Goal: Check status: Check status

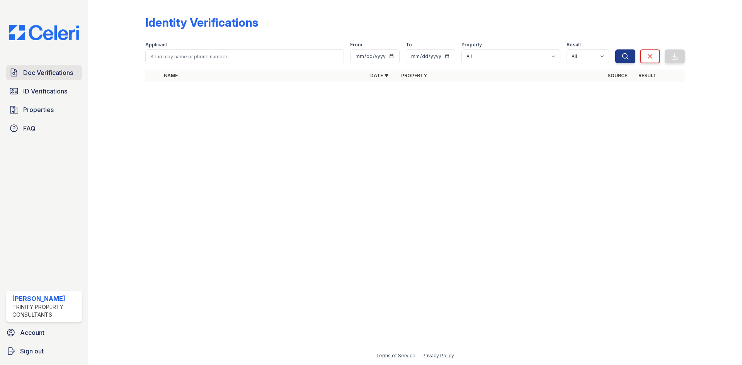
drag, startPoint x: 0, startPoint y: 0, endPoint x: 29, endPoint y: 73, distance: 78.8
click at [29, 73] on span "Doc Verifications" at bounding box center [48, 72] width 50 height 9
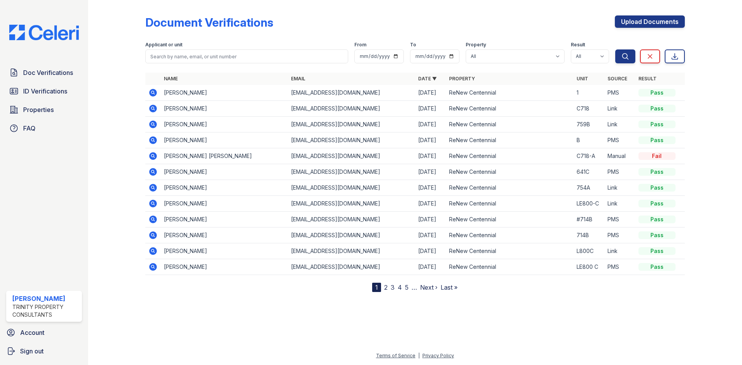
click at [29, 73] on span "Doc Verifications" at bounding box center [48, 72] width 50 height 9
click at [156, 111] on icon at bounding box center [152, 108] width 9 height 9
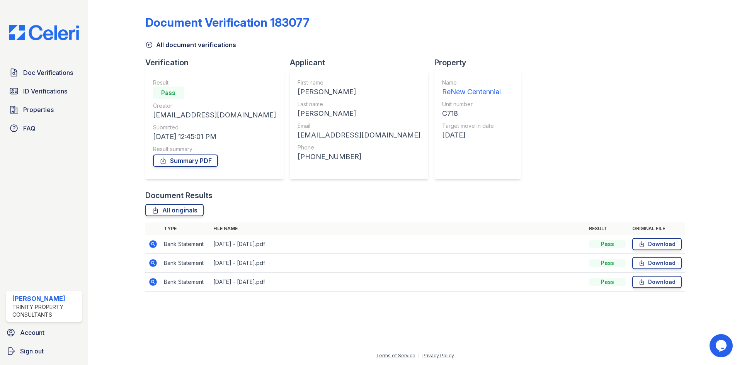
click at [153, 245] on icon at bounding box center [152, 244] width 9 height 9
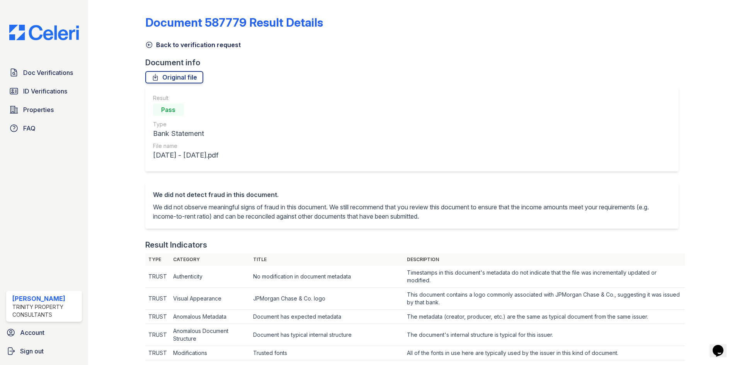
click at [148, 47] on icon at bounding box center [149, 45] width 8 height 8
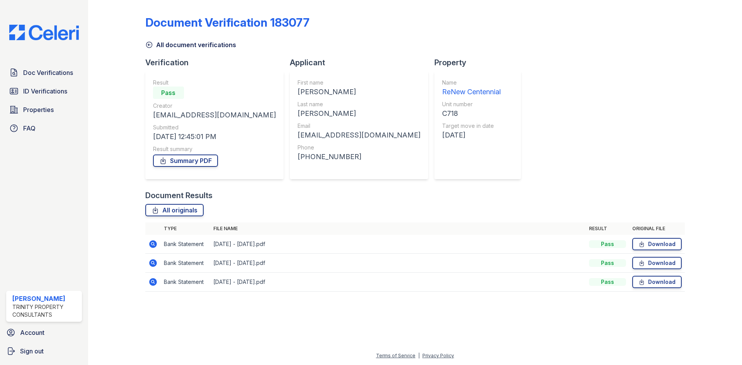
click at [150, 43] on icon at bounding box center [149, 45] width 8 height 8
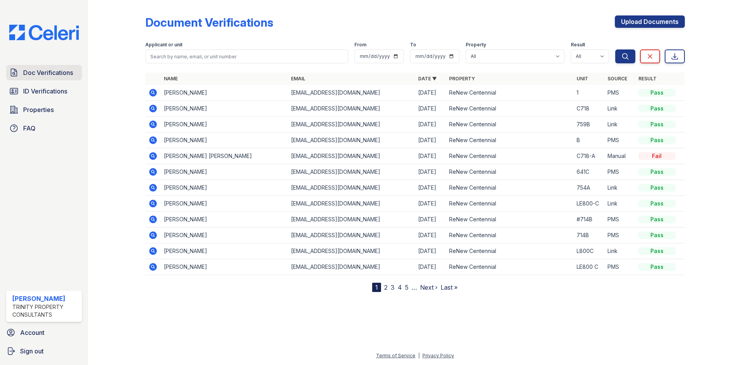
click at [57, 73] on span "Doc Verifications" at bounding box center [48, 72] width 50 height 9
click at [61, 87] on link "ID Verifications" at bounding box center [44, 90] width 76 height 15
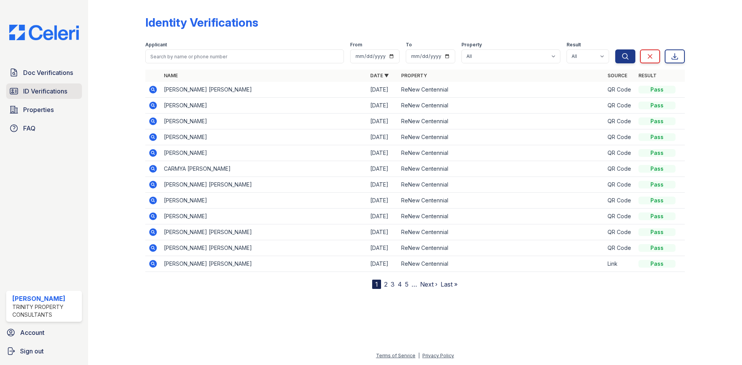
click at [59, 86] on link "ID Verifications" at bounding box center [44, 90] width 76 height 15
drag, startPoint x: 56, startPoint y: 82, endPoint x: 51, endPoint y: 71, distance: 12.1
click at [56, 82] on div "Doc Verifications ID Verifications Properties FAQ" at bounding box center [44, 100] width 82 height 71
click at [51, 70] on span "Doc Verifications" at bounding box center [48, 72] width 50 height 9
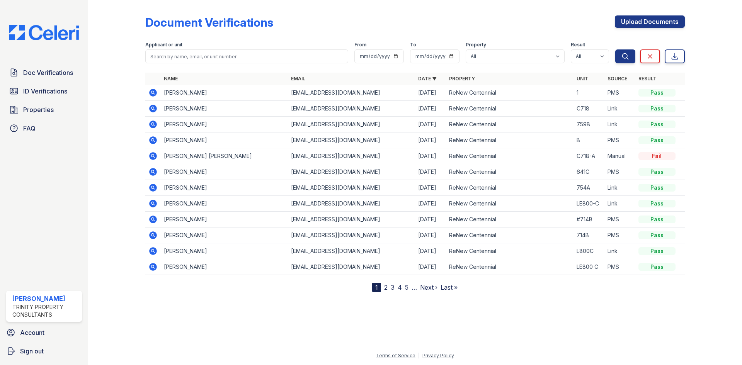
click at [154, 107] on icon at bounding box center [153, 109] width 8 height 8
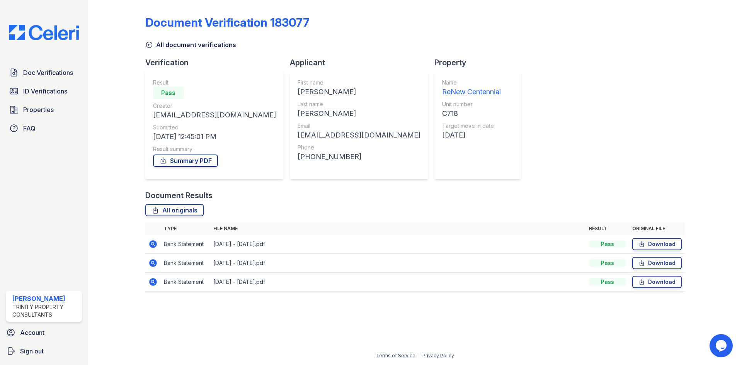
click at [152, 264] on icon at bounding box center [153, 263] width 8 height 8
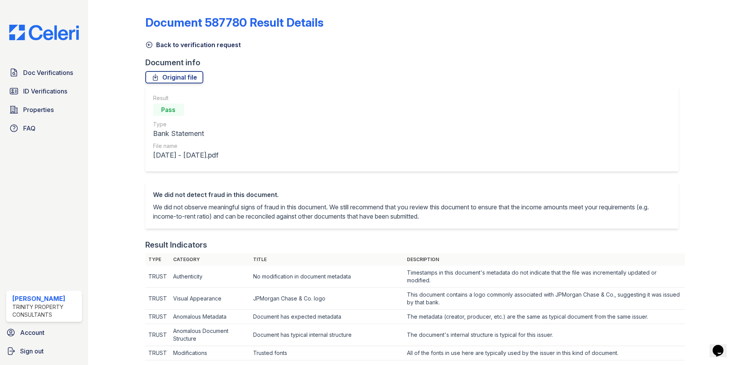
click at [146, 42] on icon at bounding box center [149, 45] width 8 height 8
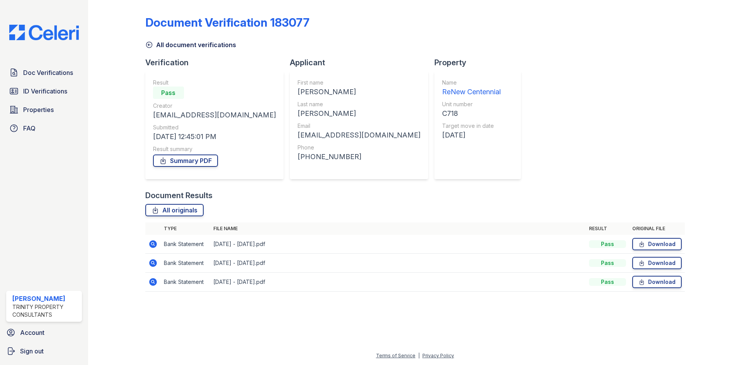
click at [152, 46] on icon at bounding box center [149, 45] width 8 height 8
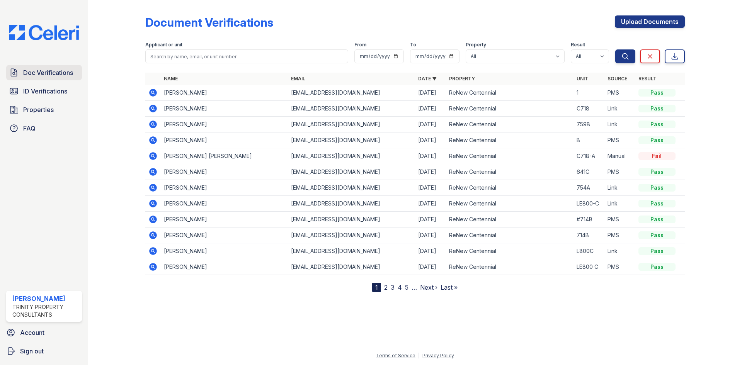
click at [46, 74] on span "Doc Verifications" at bounding box center [48, 72] width 50 height 9
click at [49, 74] on span "Doc Verifications" at bounding box center [48, 72] width 50 height 9
click at [151, 109] on icon at bounding box center [152, 108] width 9 height 9
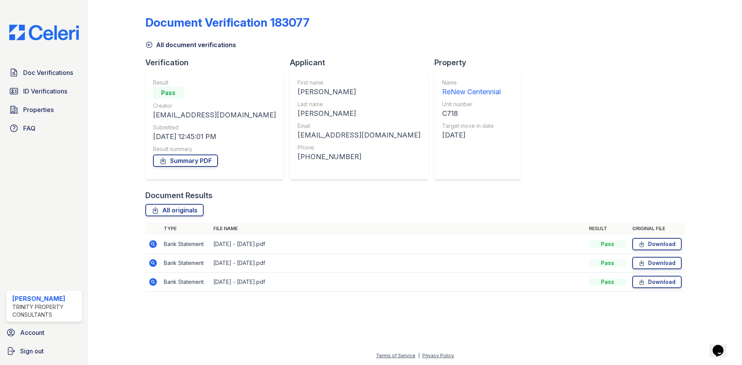
click at [149, 44] on icon at bounding box center [149, 45] width 8 height 8
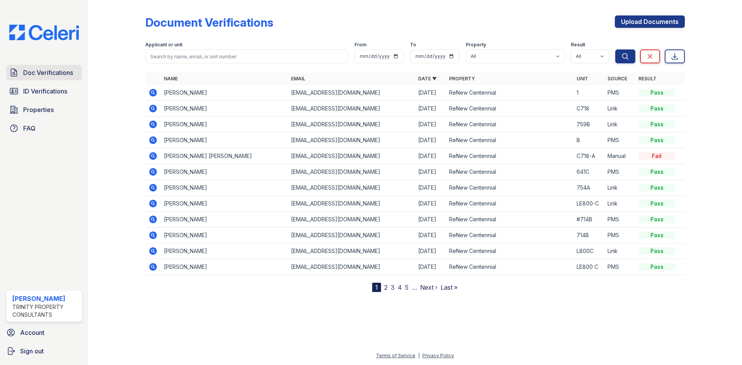
click at [32, 72] on span "Doc Verifications" at bounding box center [48, 72] width 50 height 9
click at [152, 109] on icon at bounding box center [152, 108] width 9 height 9
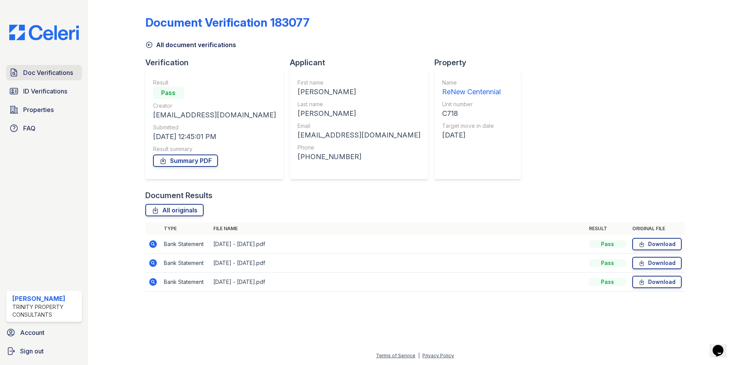
click at [49, 76] on span "Doc Verifications" at bounding box center [48, 72] width 50 height 9
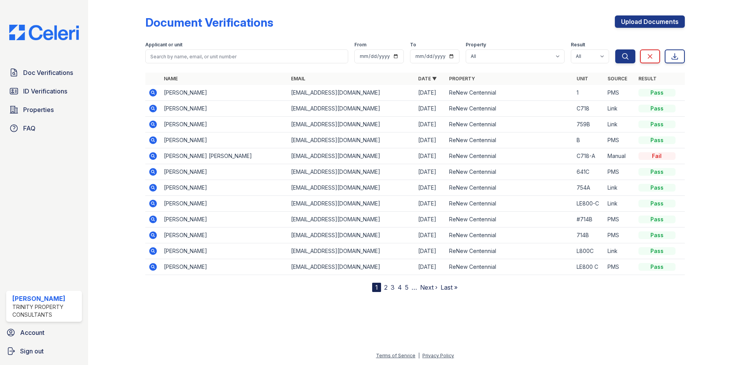
click at [49, 76] on span "Doc Verifications" at bounding box center [48, 72] width 50 height 9
click at [155, 108] on icon at bounding box center [153, 109] width 8 height 8
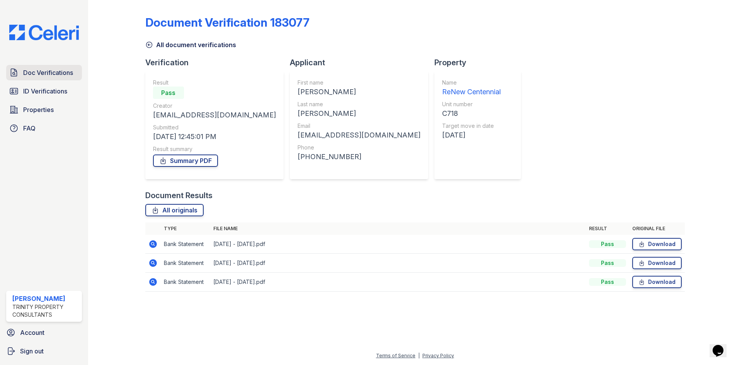
click at [30, 65] on link "Doc Verifications" at bounding box center [44, 72] width 76 height 15
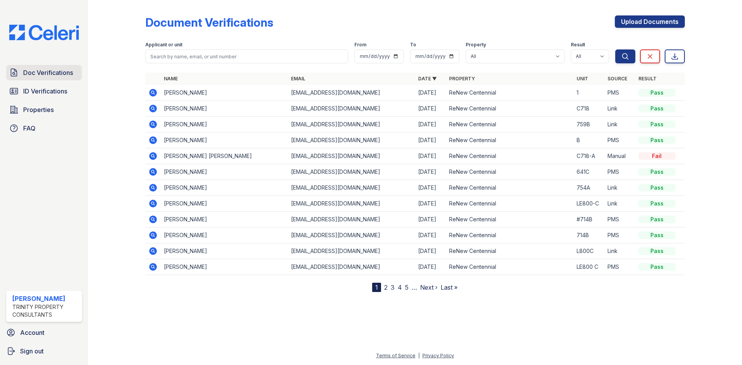
click at [30, 66] on link "Doc Verifications" at bounding box center [44, 72] width 76 height 15
click at [151, 106] on icon at bounding box center [153, 109] width 8 height 8
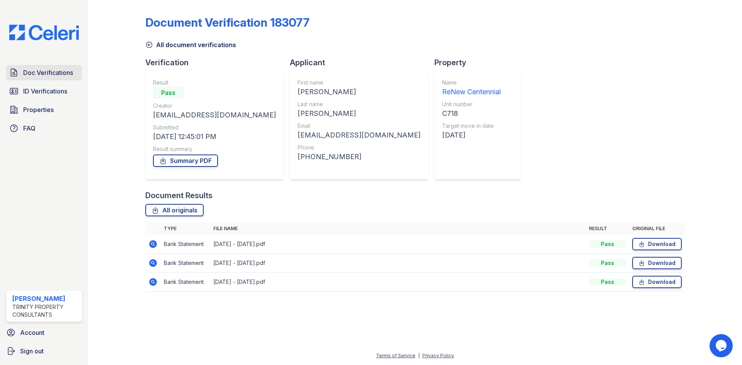
click at [25, 75] on span "Doc Verifications" at bounding box center [48, 72] width 50 height 9
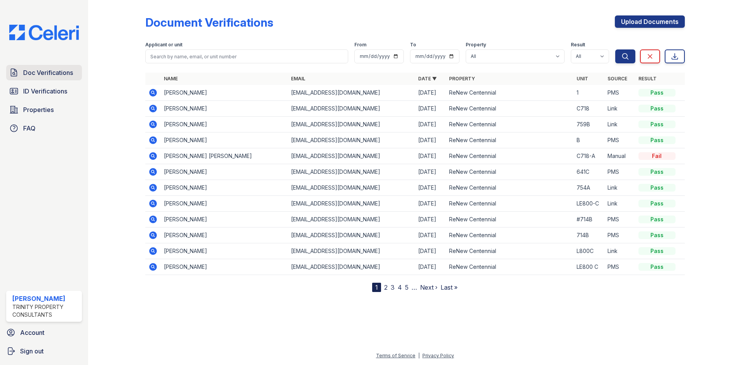
click at [33, 68] on span "Doc Verifications" at bounding box center [48, 72] width 50 height 9
click at [154, 108] on icon at bounding box center [153, 109] width 8 height 8
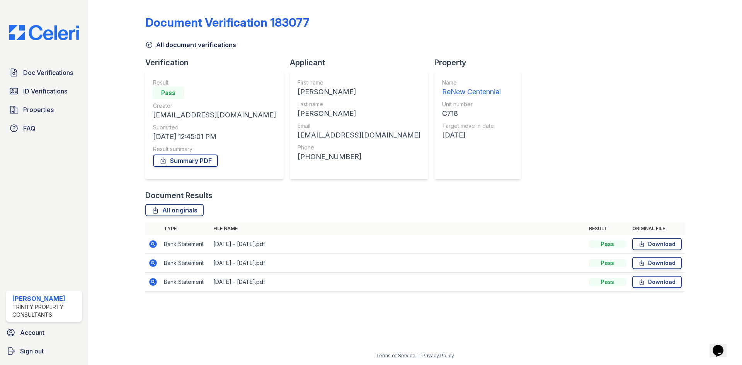
click at [150, 47] on icon at bounding box center [149, 45] width 8 height 8
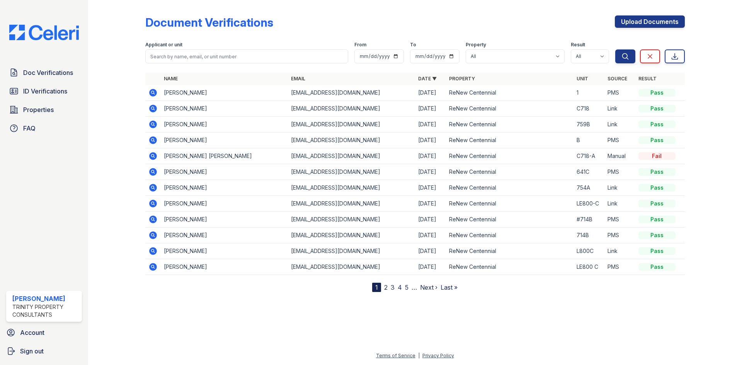
click at [154, 109] on icon at bounding box center [153, 109] width 8 height 8
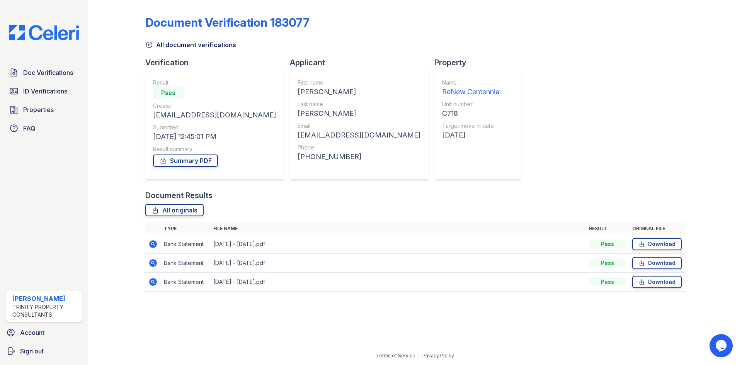
click at [150, 46] on icon at bounding box center [149, 45] width 8 height 8
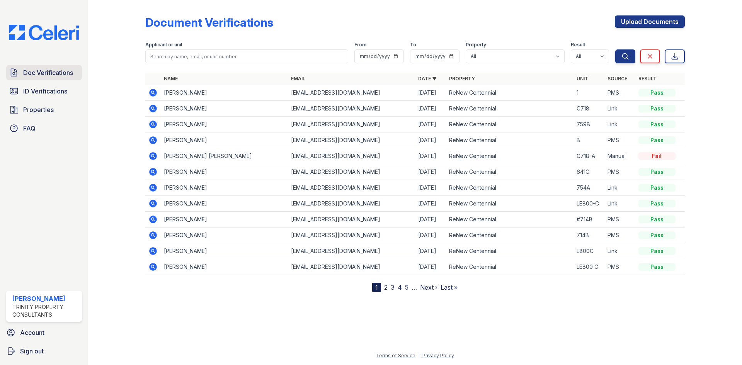
click at [51, 73] on span "Doc Verifications" at bounding box center [48, 72] width 50 height 9
click at [46, 107] on span "Properties" at bounding box center [38, 109] width 31 height 9
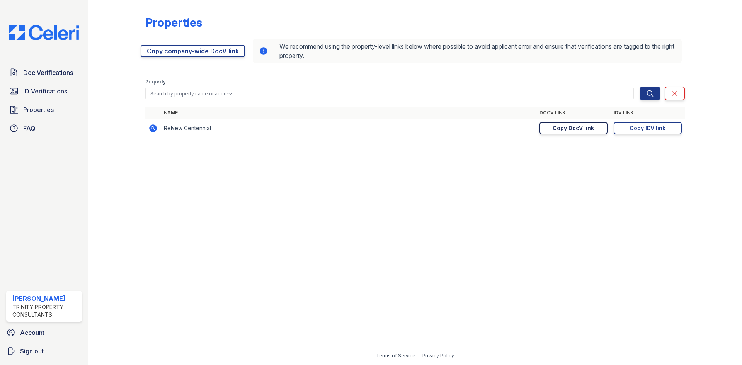
click at [557, 126] on div "Copy DocV link" at bounding box center [573, 128] width 41 height 8
click at [52, 70] on span "Doc Verifications" at bounding box center [48, 72] width 50 height 9
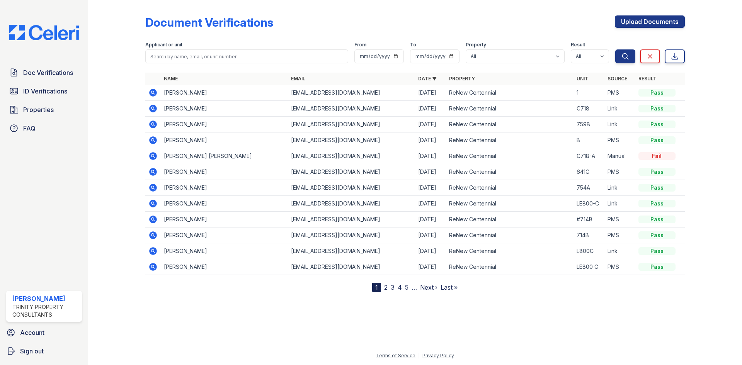
click at [52, 70] on span "Doc Verifications" at bounding box center [48, 72] width 50 height 9
click at [52, 74] on span "Doc Verifications" at bounding box center [48, 72] width 50 height 9
click at [17, 89] on icon at bounding box center [14, 92] width 8 height 6
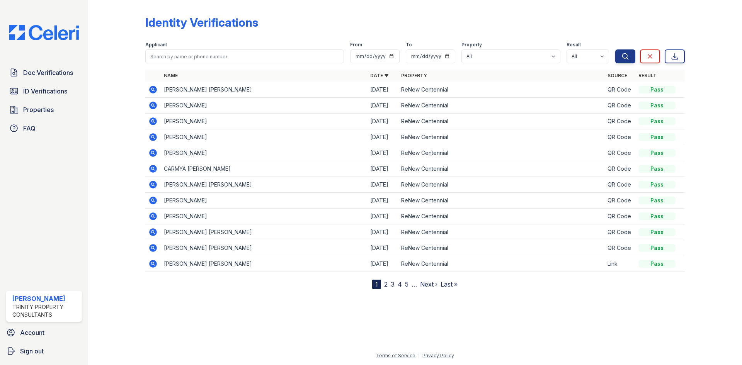
click at [23, 62] on div "Doc Verifications ID Verifications Properties FAQ Aris Owens Trinity Property C…" at bounding box center [44, 182] width 88 height 365
click at [43, 67] on link "Doc Verifications" at bounding box center [44, 72] width 76 height 15
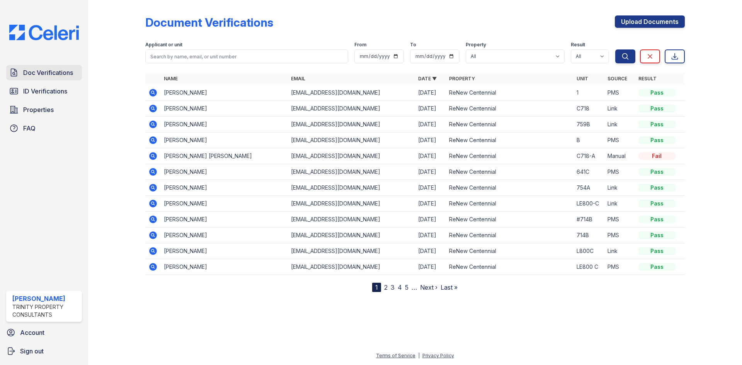
click at [47, 77] on span "Doc Verifications" at bounding box center [48, 72] width 50 height 9
click at [51, 66] on link "Doc Verifications" at bounding box center [44, 72] width 76 height 15
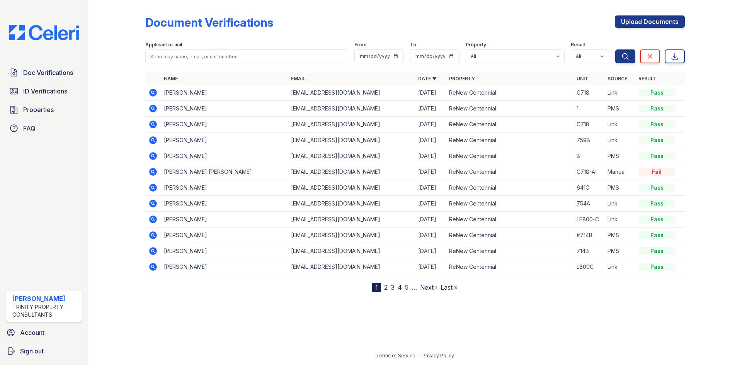
click at [153, 92] on icon at bounding box center [153, 92] width 2 height 2
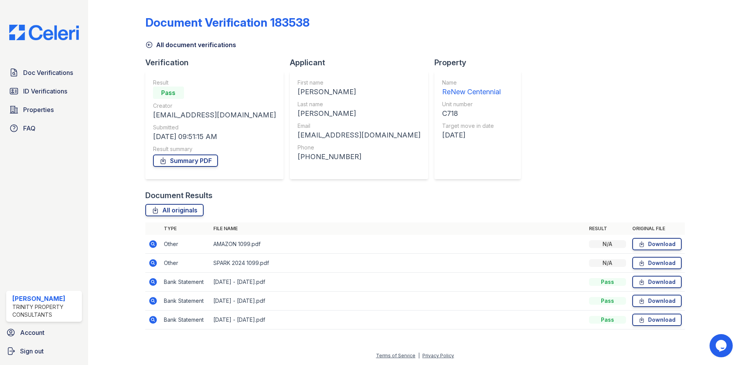
click at [151, 43] on icon at bounding box center [149, 45] width 6 height 6
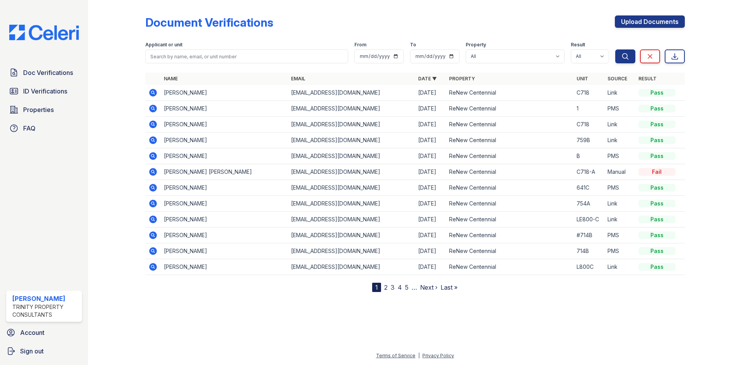
click at [230, 327] on div at bounding box center [414, 328] width 629 height 47
